Goal: Information Seeking & Learning: Compare options

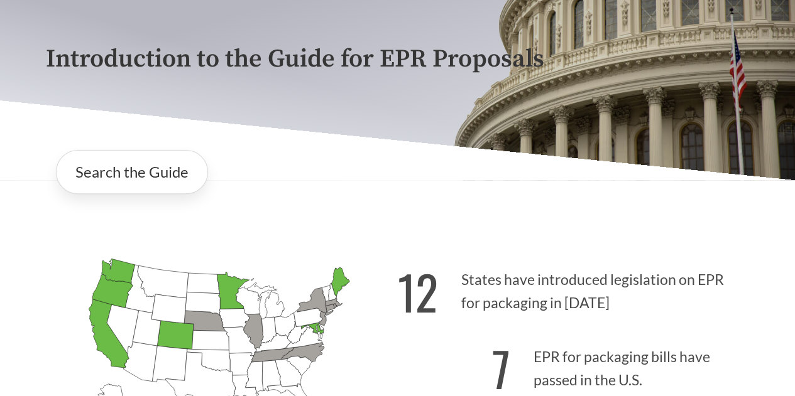
scroll to position [147, 0]
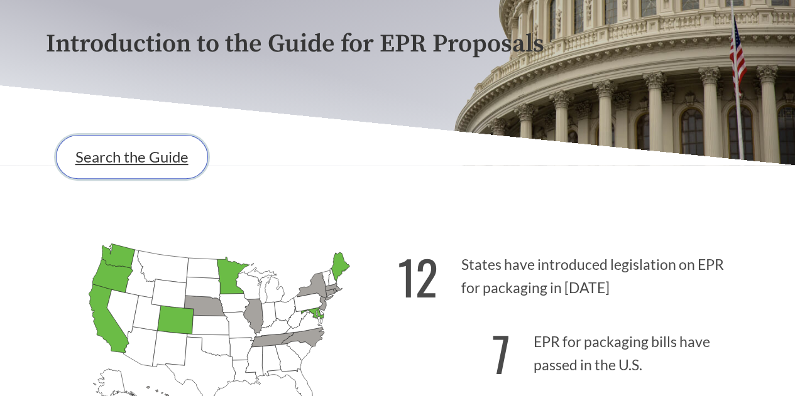
click at [96, 160] on link "Search the Guide" at bounding box center [132, 157] width 152 height 44
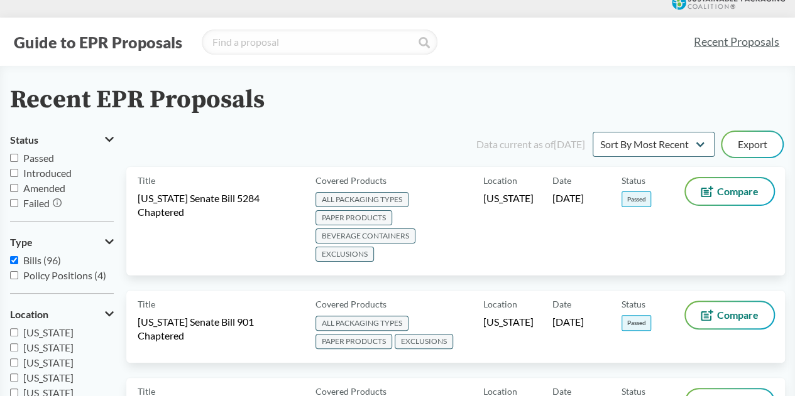
scroll to position [27, 0]
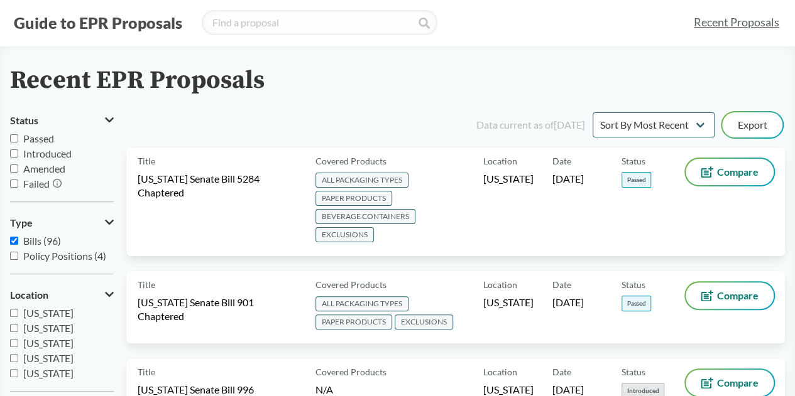
click at [16, 138] on input "Passed" at bounding box center [14, 138] width 8 height 8
checkbox input "true"
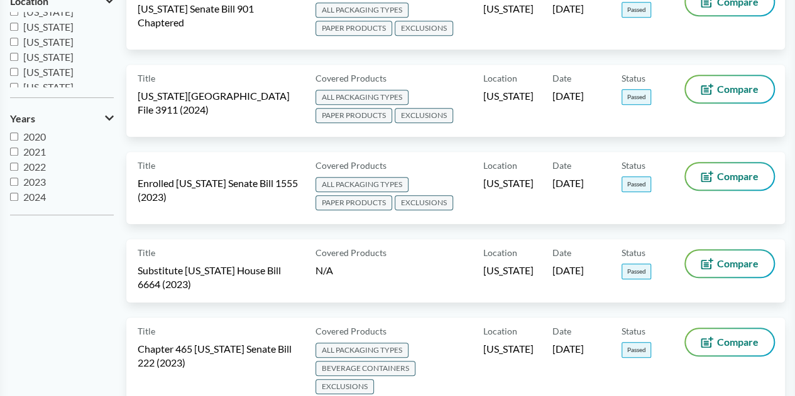
scroll to position [229, 0]
click at [16, 31] on input "[US_STATE]" at bounding box center [14, 32] width 8 height 8
checkbox input "true"
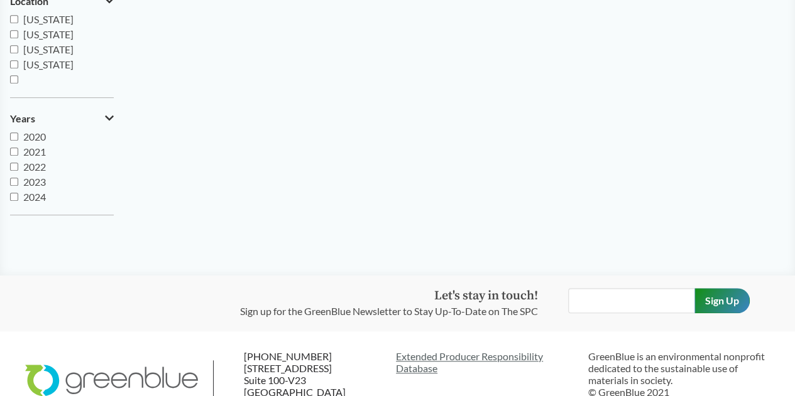
scroll to position [271, 0]
click at [14, 65] on input "[US_STATE]" at bounding box center [14, 65] width 8 height 8
checkbox input "true"
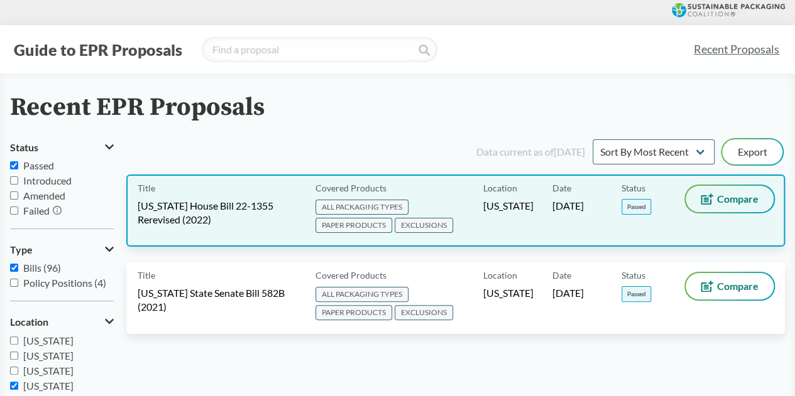
click at [739, 197] on span "Compare" at bounding box center [737, 199] width 41 height 10
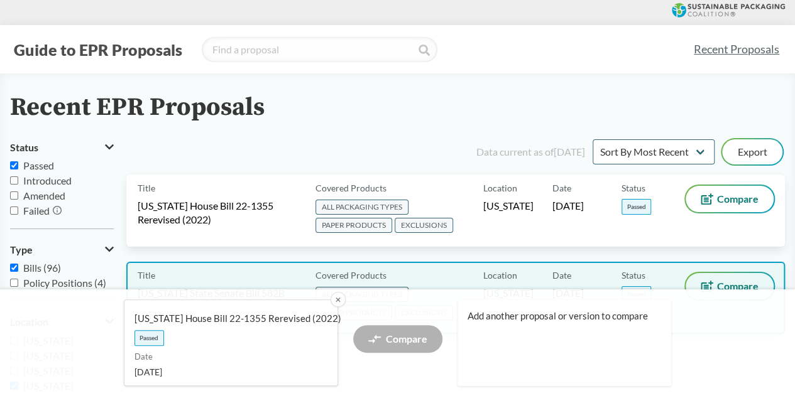
click at [730, 282] on span "Compare" at bounding box center [737, 286] width 41 height 10
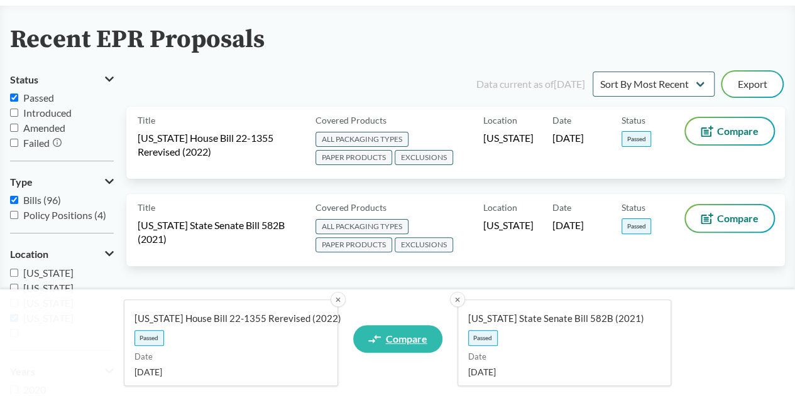
scroll to position [64, 0]
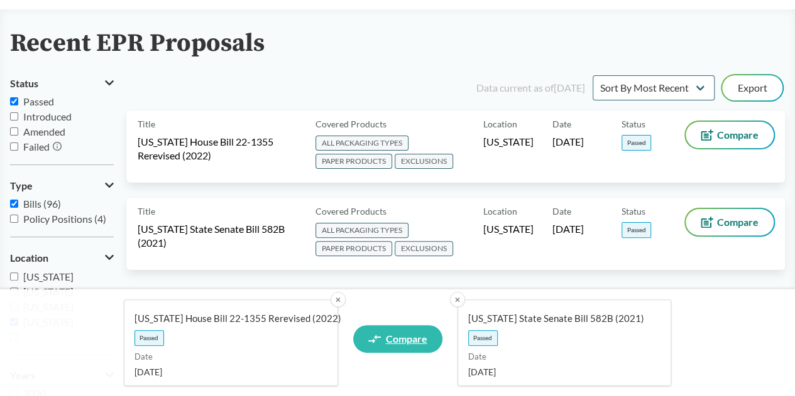
click at [417, 338] on span "Compare" at bounding box center [406, 339] width 41 height 10
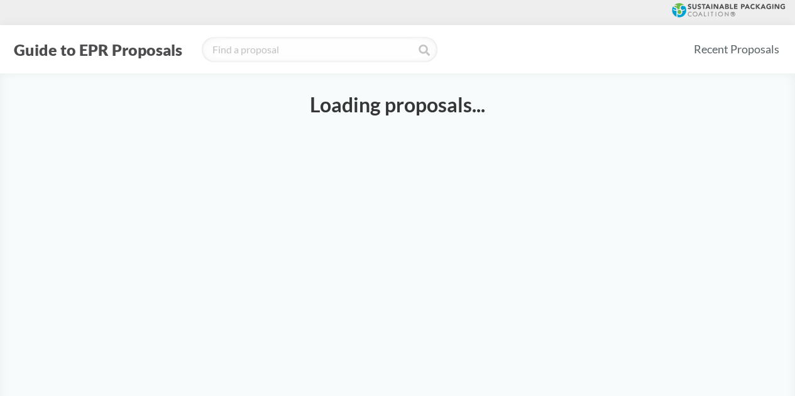
select select "SB582B"
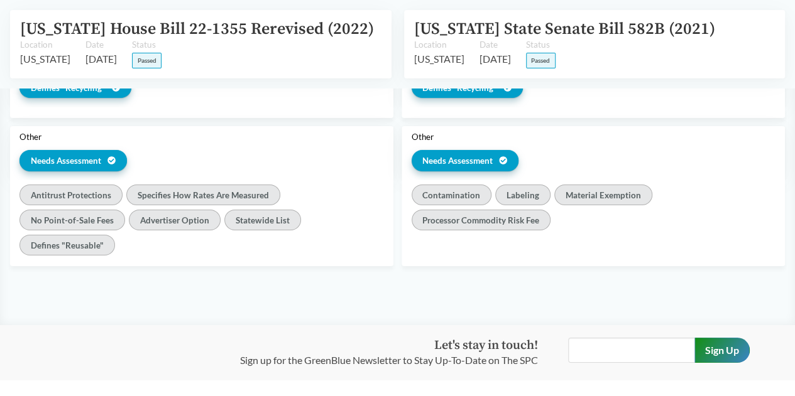
scroll to position [2124, 0]
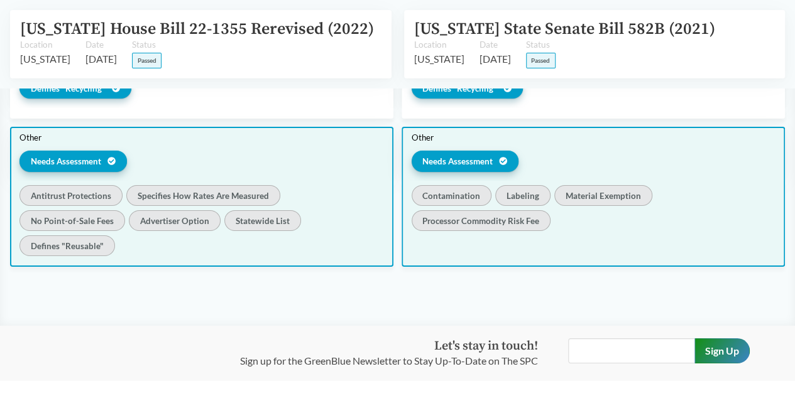
click at [619, 194] on div "Material Exemption" at bounding box center [602, 195] width 97 height 21
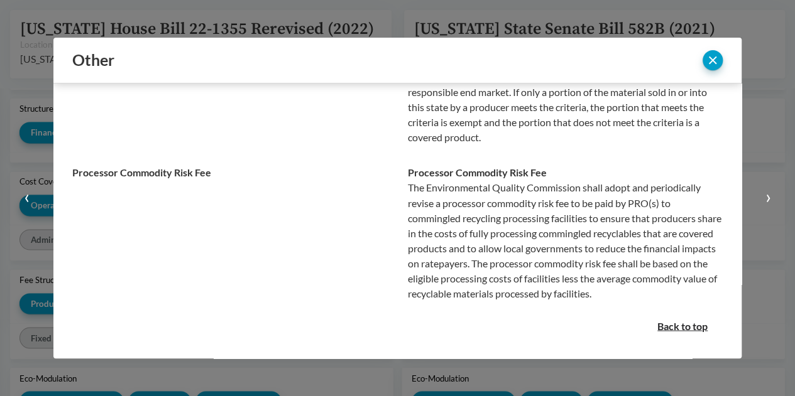
scroll to position [921, 0]
click at [714, 59] on button "close" at bounding box center [712, 60] width 20 height 20
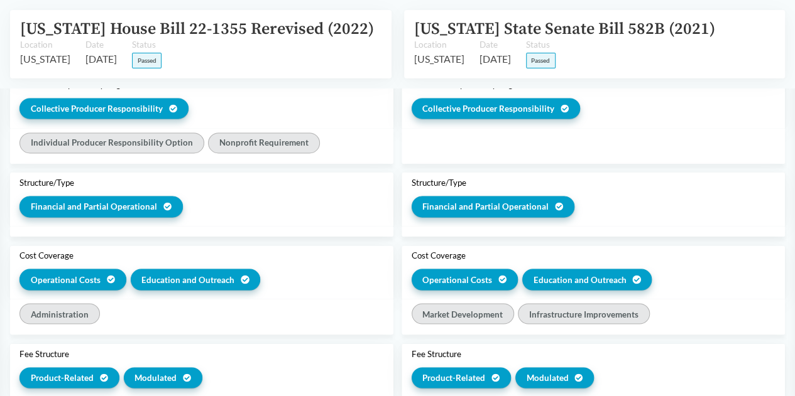
scroll to position [995, 0]
